Goal: Task Accomplishment & Management: Complete application form

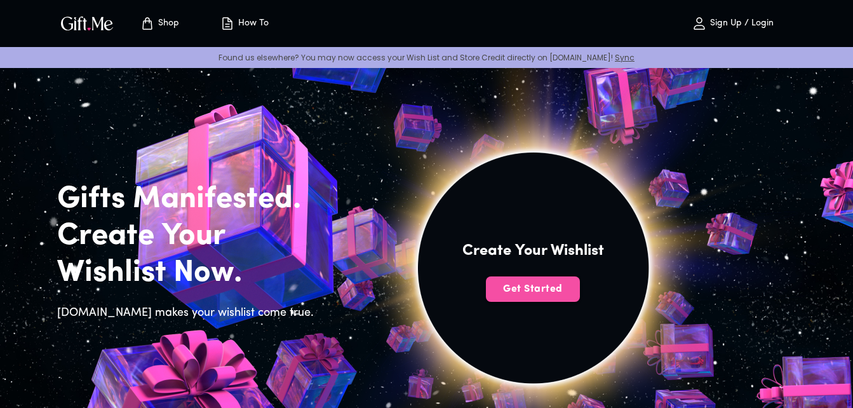
click at [536, 296] on button "Get Started" at bounding box center [533, 288] width 94 height 25
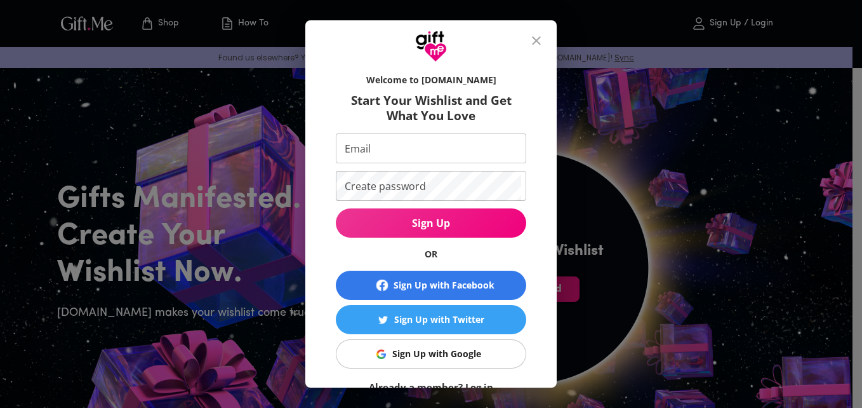
click at [592, 214] on div "Welcome to Gift.me Start Your Wishlist and Get What You Love Email Email Create…" at bounding box center [431, 204] width 862 height 408
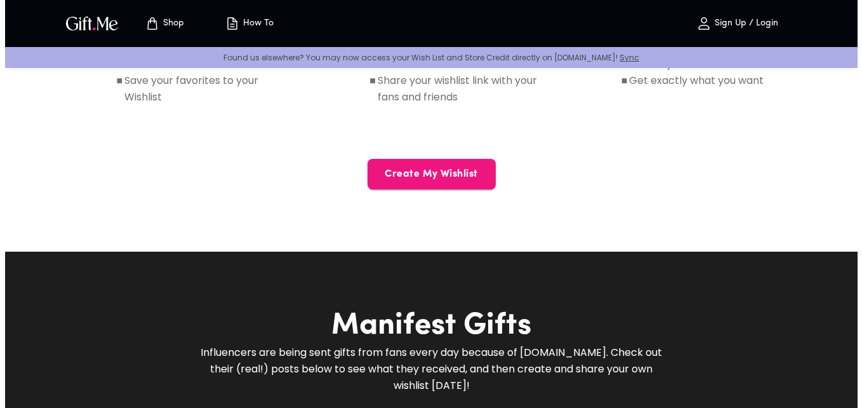
scroll to position [761, 0]
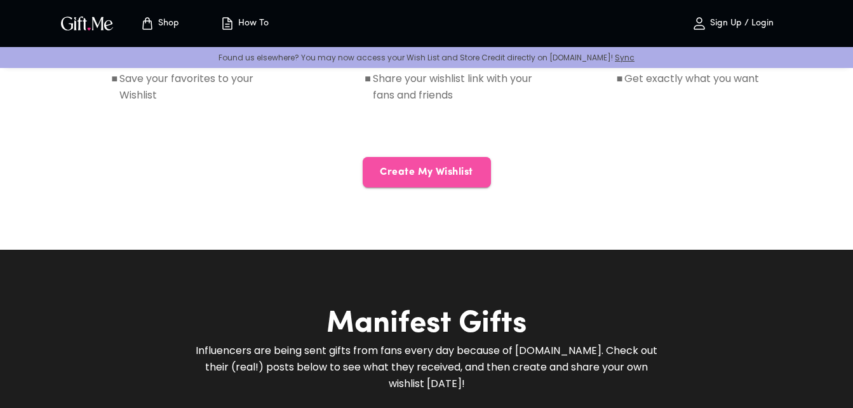
click at [451, 175] on span "Create My Wishlist" at bounding box center [427, 172] width 128 height 14
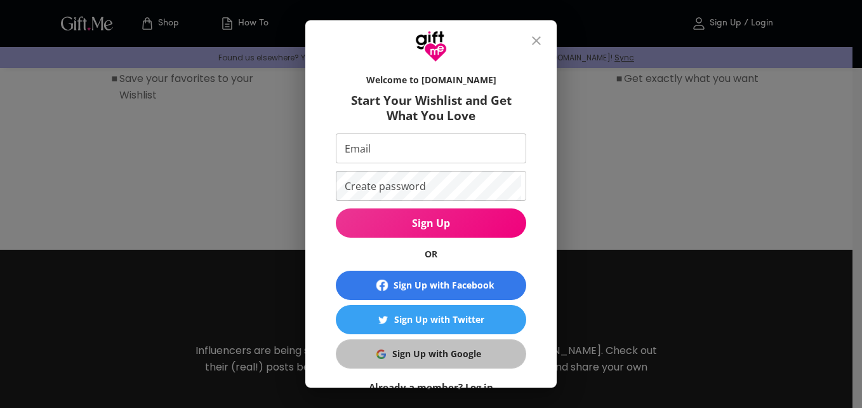
click at [409, 365] on button "Sign Up with Google" at bounding box center [431, 353] width 190 height 29
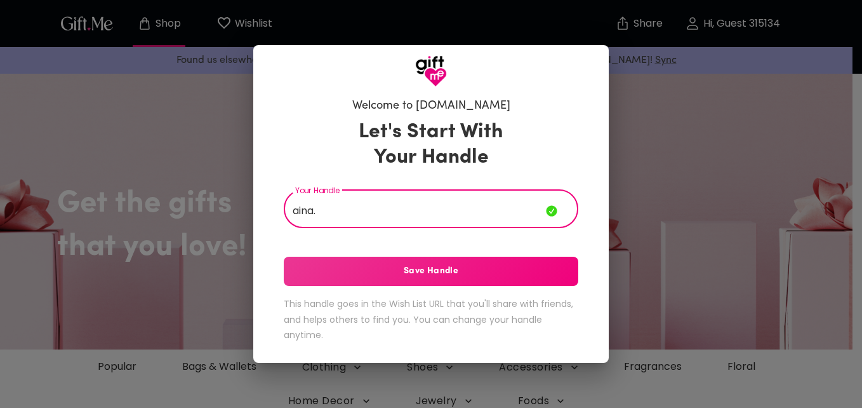
type input "aina."
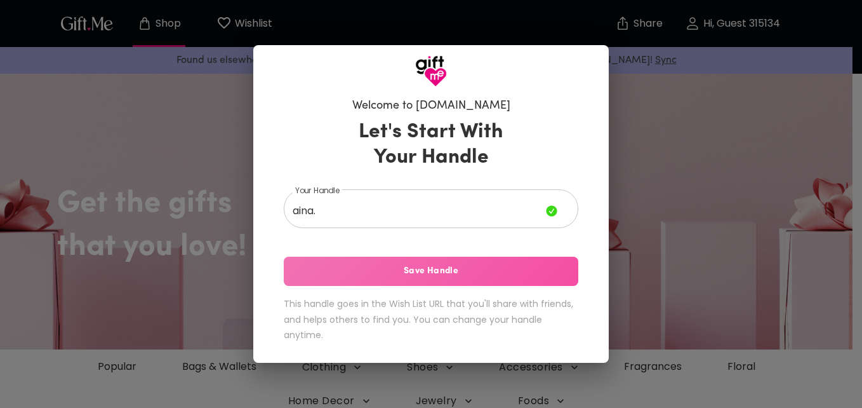
click at [381, 269] on span "Save Handle" at bounding box center [431, 271] width 295 height 14
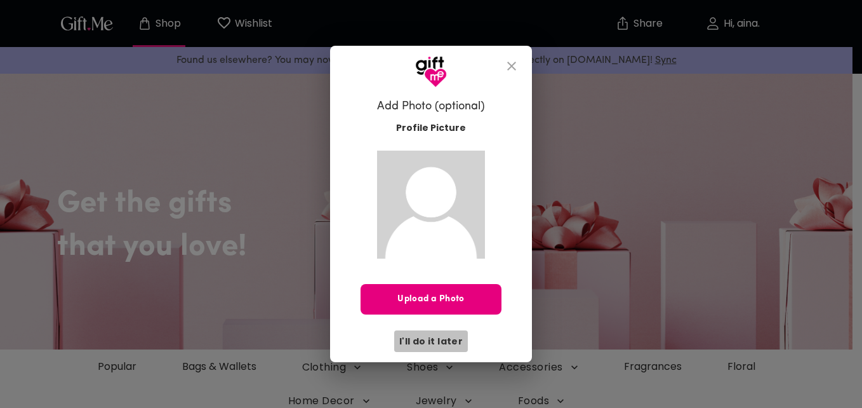
click at [433, 341] on span "I'll do it later" at bounding box center [430, 341] width 63 height 14
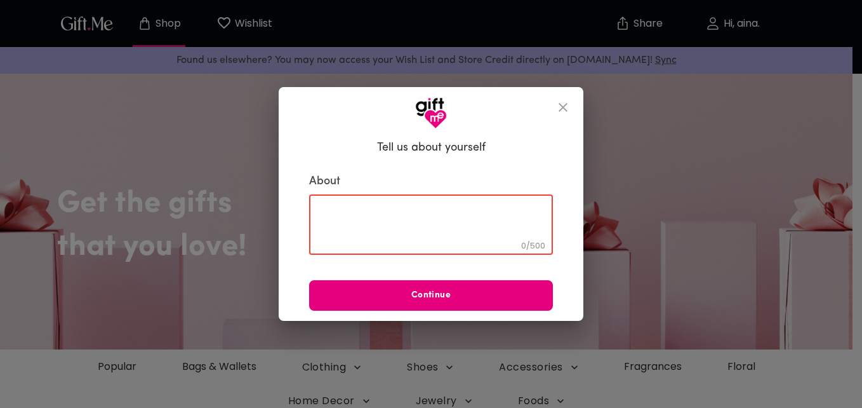
click at [376, 210] on textarea at bounding box center [431, 224] width 226 height 36
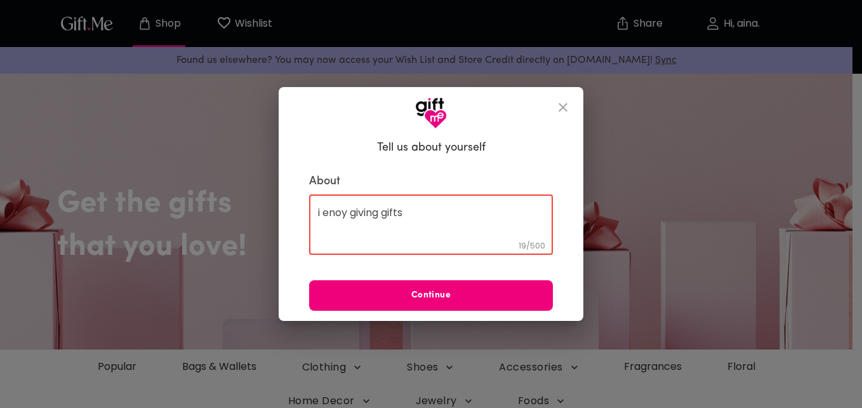
type textarea "i enoy giving gifts"
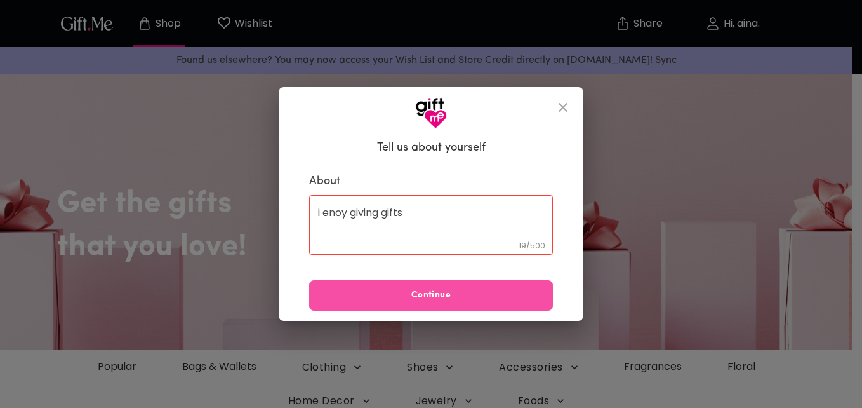
click at [433, 303] on button "Continue" at bounding box center [431, 295] width 244 height 30
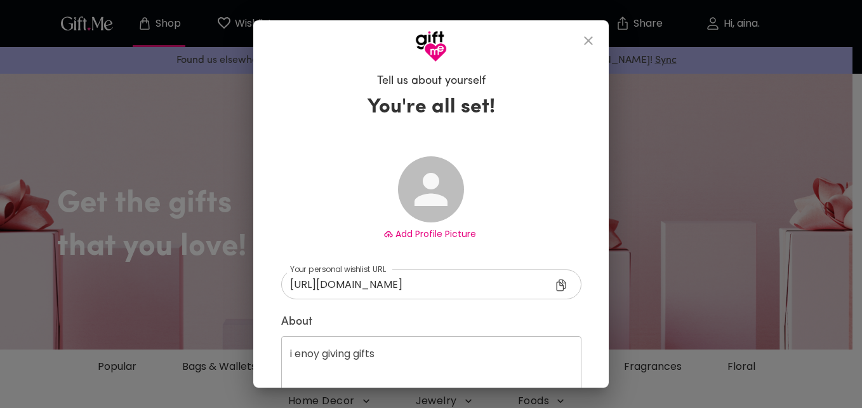
type input "[URL][DOMAIN_NAME]"
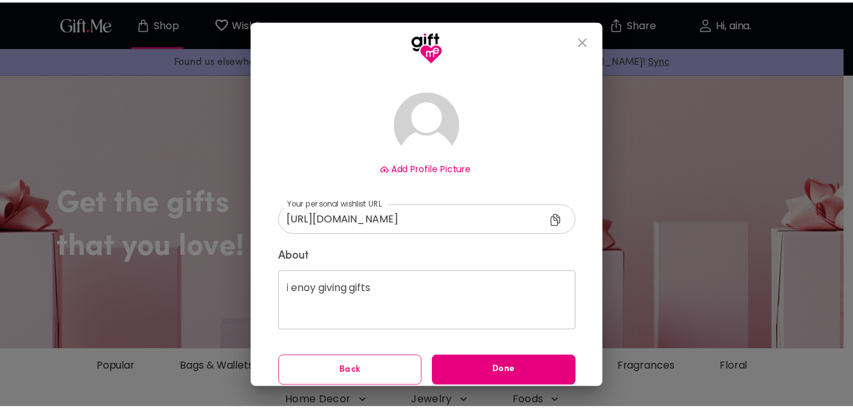
scroll to position [74, 0]
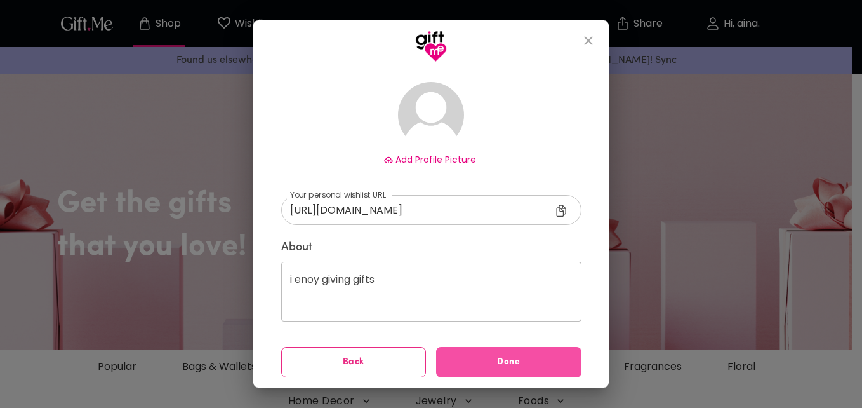
click at [484, 368] on span "Done" at bounding box center [508, 362] width 145 height 14
